Goal: Information Seeking & Learning: Learn about a topic

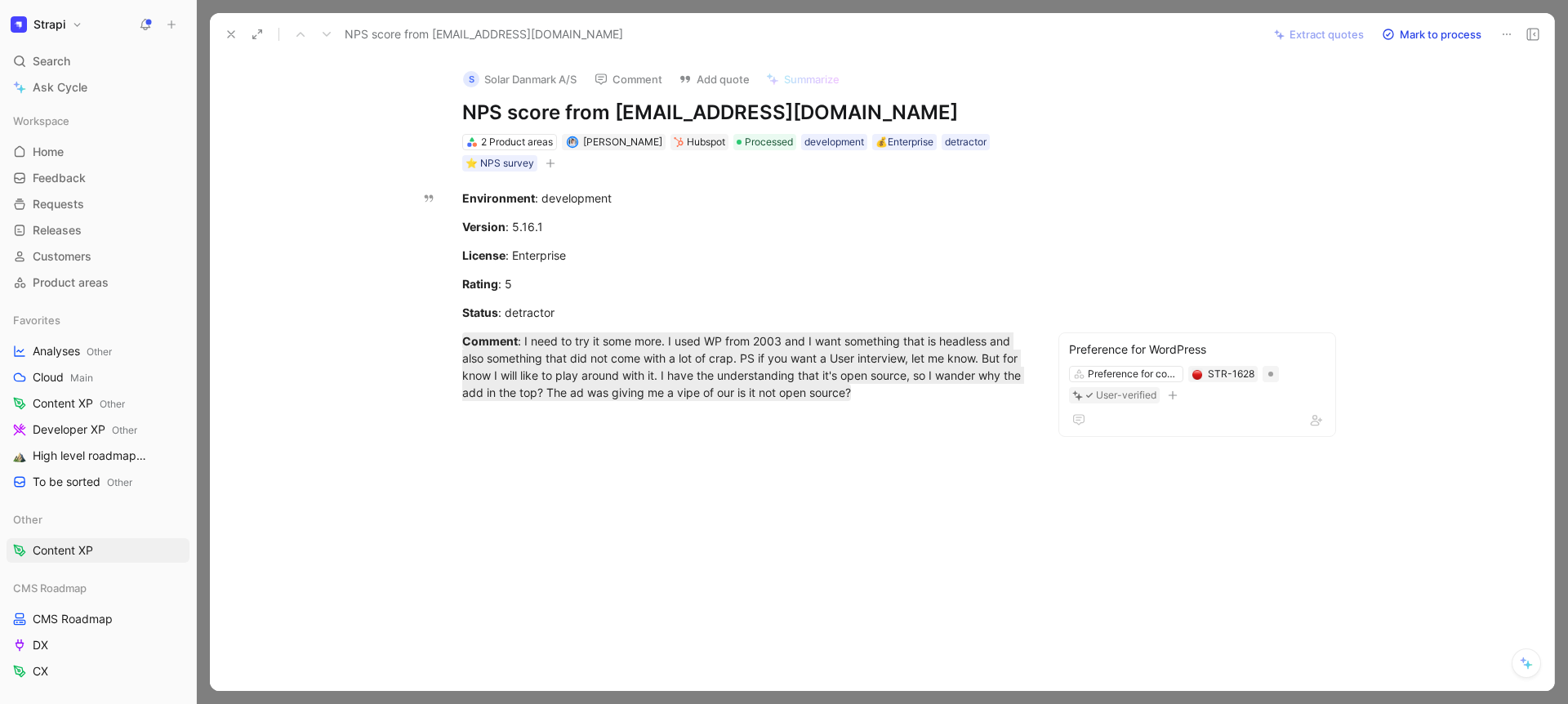
click at [841, 103] on h1 "NPS score from [EMAIL_ADDRESS][DOMAIN_NAME]" at bounding box center [744, 112] width 566 height 26
drag, startPoint x: 756, startPoint y: 110, endPoint x: 615, endPoint y: 113, distance: 141.0
click at [615, 113] on h1 "NPS score from [EMAIL_ADDRESS][DOMAIN_NAME]" at bounding box center [744, 112] width 566 height 26
copy h1 "[EMAIL_ADDRESS][DOMAIN_NAME]"
click at [804, 210] on p "Environment : development" at bounding box center [744, 198] width 627 height 27
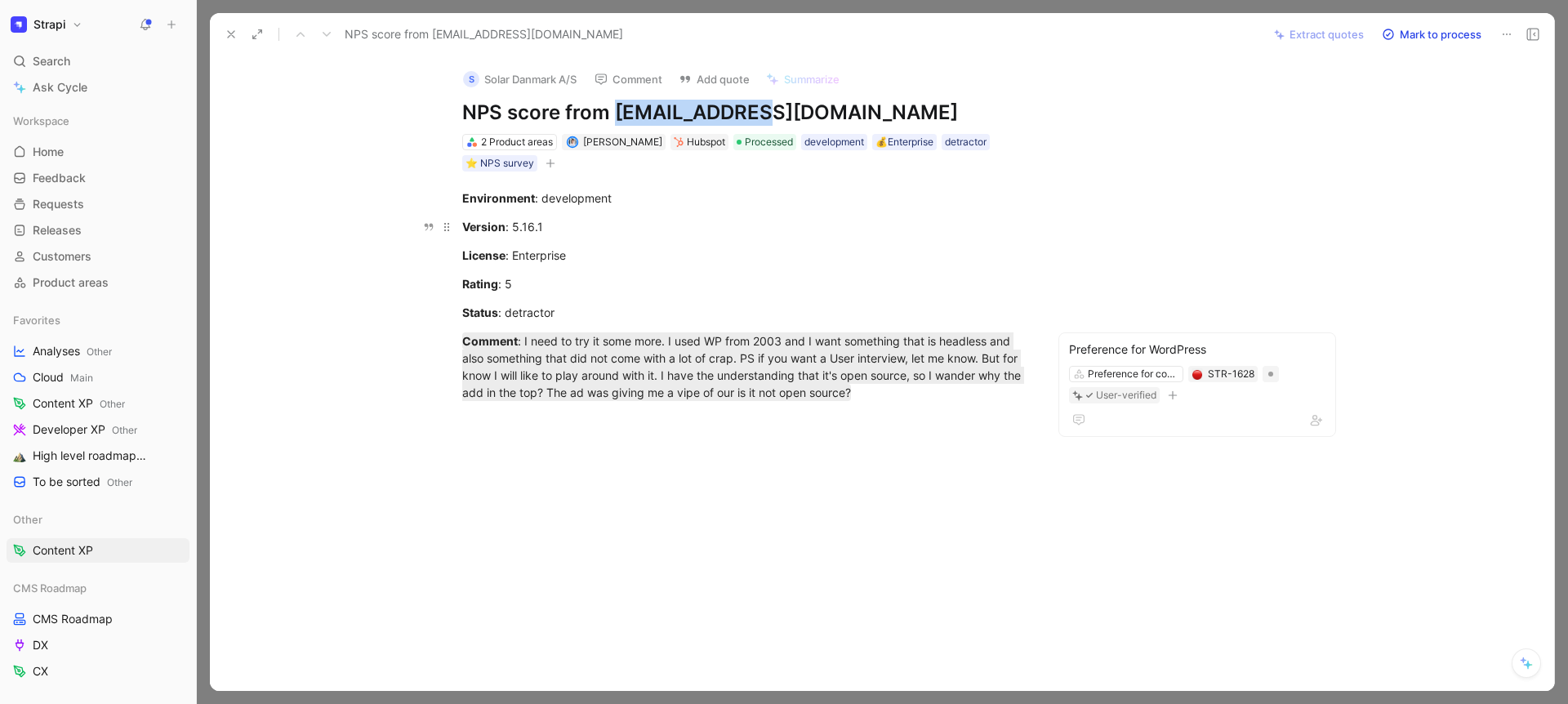
click at [738, 225] on div "Version : 5.16.1" at bounding box center [744, 226] width 566 height 18
click at [760, 93] on div "S Solar [GEOGRAPHIC_DATA] A/S Comment Add quote Summarize NPS score from [EMAIL…" at bounding box center [744, 114] width 627 height 118
drag, startPoint x: 757, startPoint y: 109, endPoint x: 621, endPoint y: 109, distance: 136.0
click at [621, 109] on h1 "NPS score from [EMAIL_ADDRESS][DOMAIN_NAME]" at bounding box center [744, 112] width 566 height 26
copy h1 "[EMAIL_ADDRESS][DOMAIN_NAME]"
